Goal: Navigation & Orientation: Find specific page/section

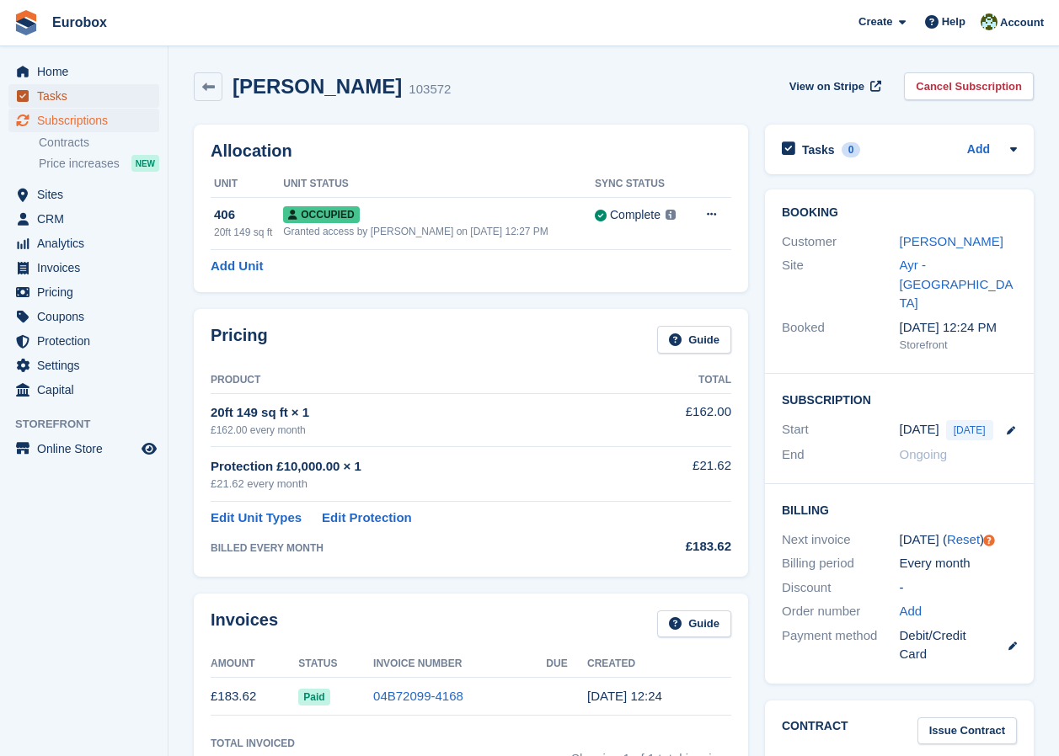
click at [61, 96] on span "Tasks" at bounding box center [87, 96] width 101 height 24
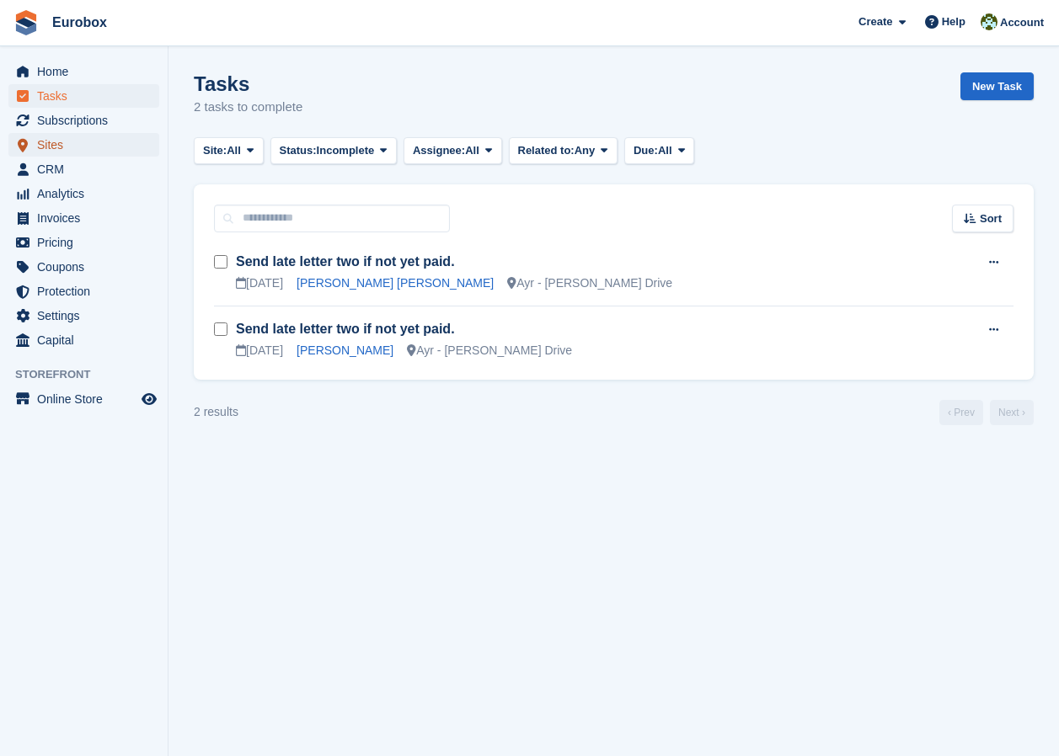
click at [57, 147] on span "Sites" at bounding box center [87, 145] width 101 height 24
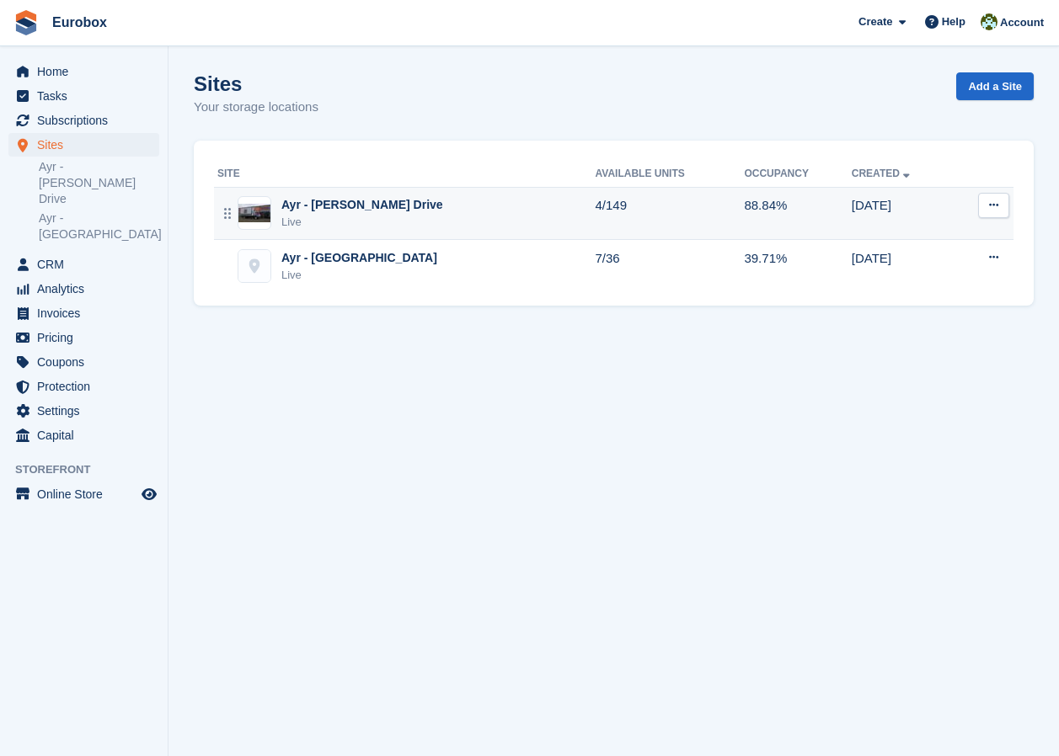
click at [361, 200] on div "Ayr - [PERSON_NAME] Drive" at bounding box center [362, 205] width 162 height 18
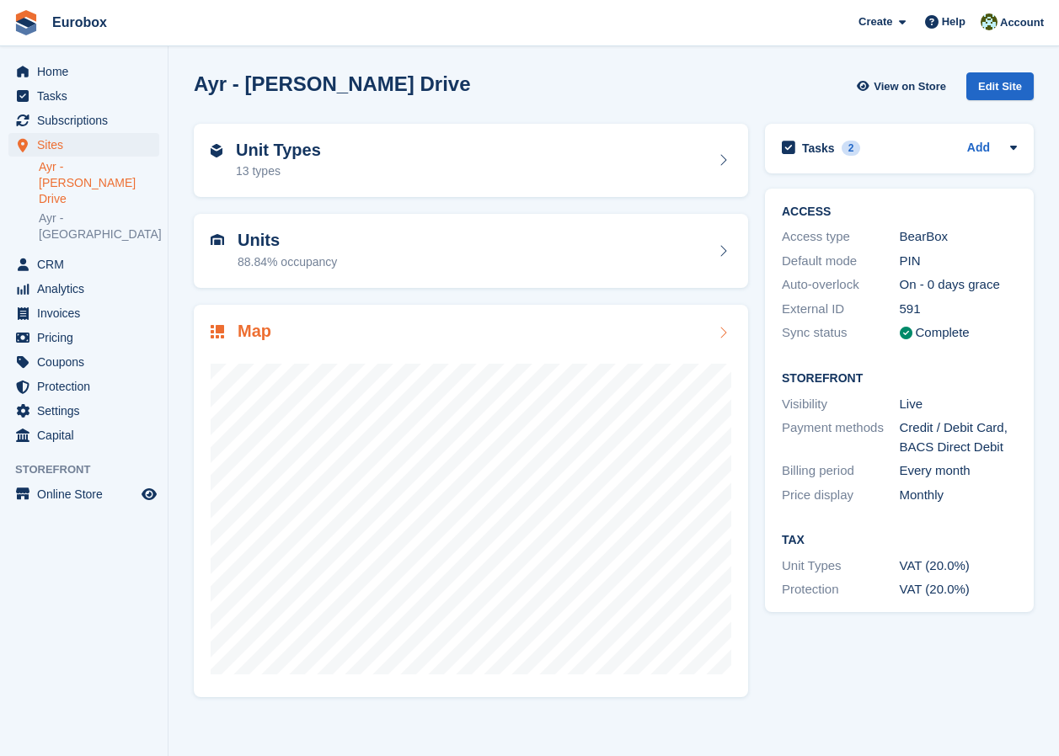
click at [719, 331] on icon at bounding box center [722, 332] width 17 height 13
